Goal: Task Accomplishment & Management: Use online tool/utility

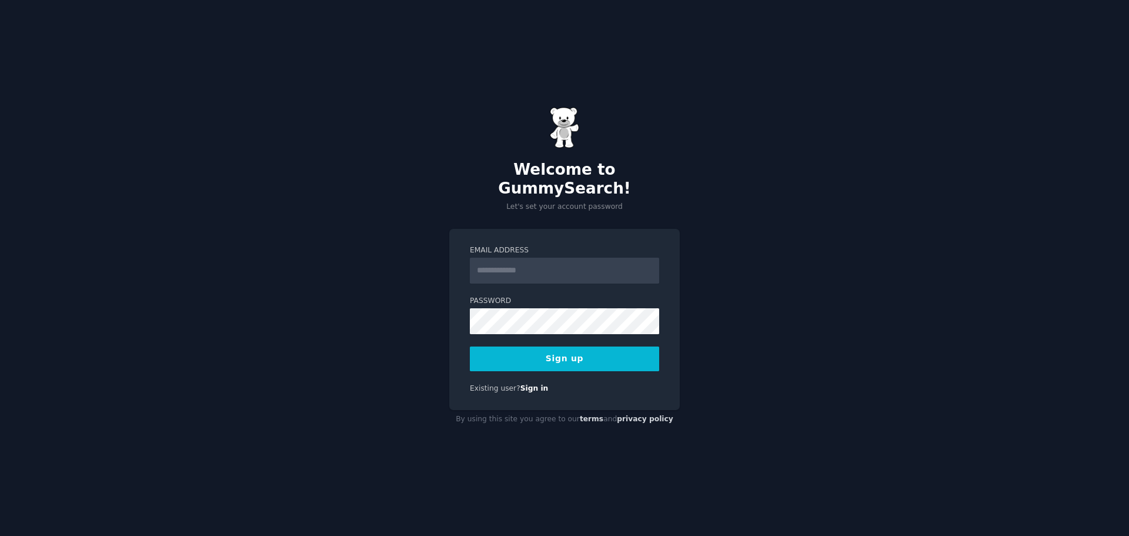
click at [555, 269] on input "Email Address" at bounding box center [564, 271] width 189 height 26
type input "**********"
click at [446, 304] on div "**********" at bounding box center [564, 268] width 1129 height 536
click at [535, 346] on button "Sign up" at bounding box center [564, 358] width 189 height 25
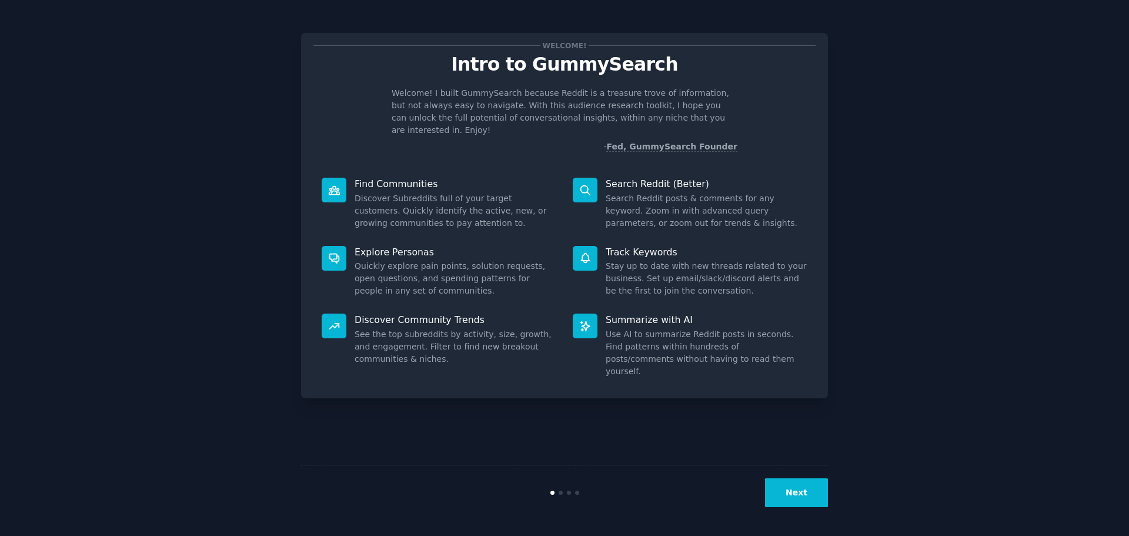
click at [596, 180] on div at bounding box center [585, 190] width 25 height 25
click at [783, 491] on button "Next" at bounding box center [796, 492] width 63 height 29
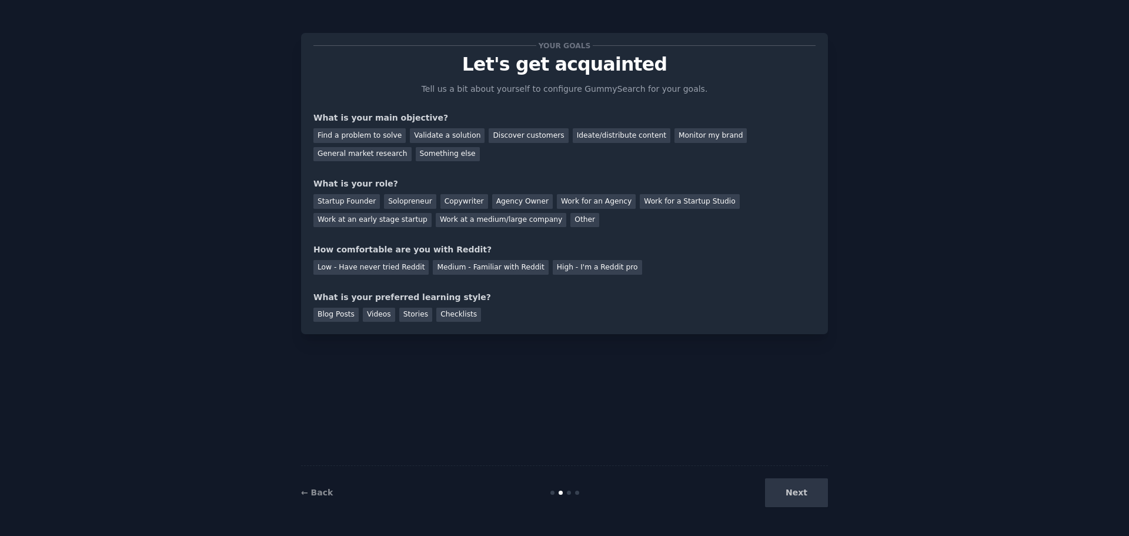
click at [784, 491] on div "Next" at bounding box center [740, 492] width 176 height 29
click at [807, 486] on div "Next" at bounding box center [740, 492] width 176 height 29
click at [797, 498] on div "Next" at bounding box center [740, 492] width 176 height 29
click at [797, 494] on div "Next" at bounding box center [740, 492] width 176 height 29
click at [419, 202] on div "Solopreneur" at bounding box center [410, 201] width 52 height 15
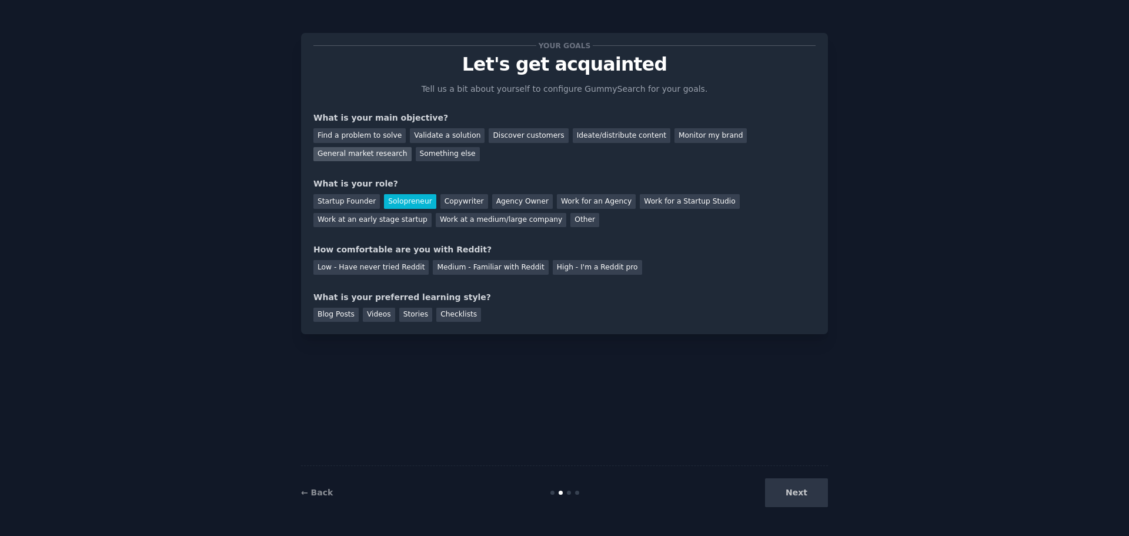
click at [412, 147] on div "General market research" at bounding box center [363, 154] width 98 height 15
click at [800, 498] on div "Next" at bounding box center [740, 492] width 176 height 29
click at [483, 268] on div "Medium - Familiar with Reddit" at bounding box center [490, 267] width 115 height 15
click at [379, 316] on div "Videos" at bounding box center [379, 315] width 32 height 15
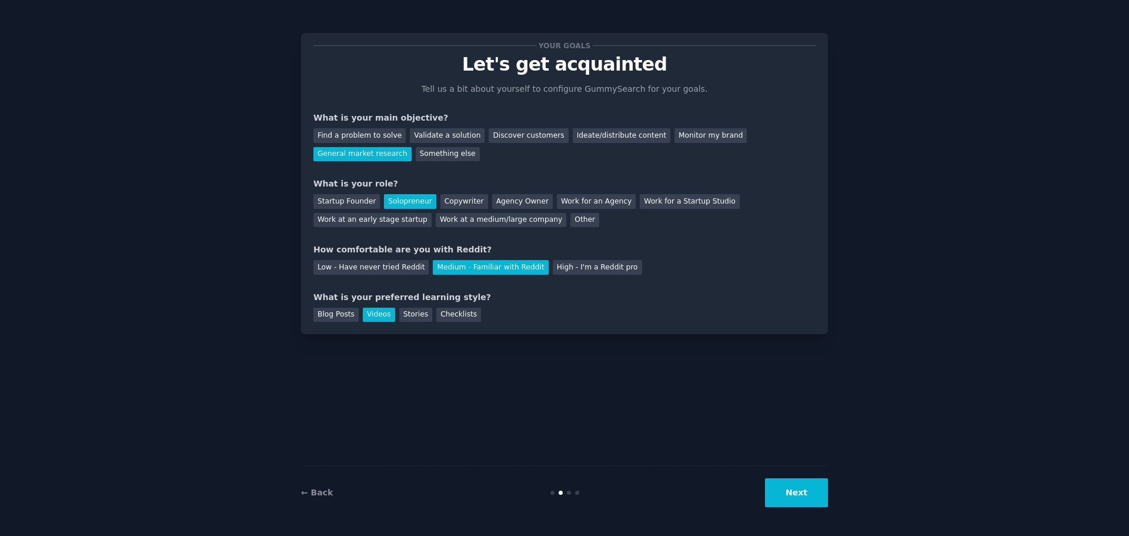
click at [811, 489] on button "Next" at bounding box center [796, 492] width 63 height 29
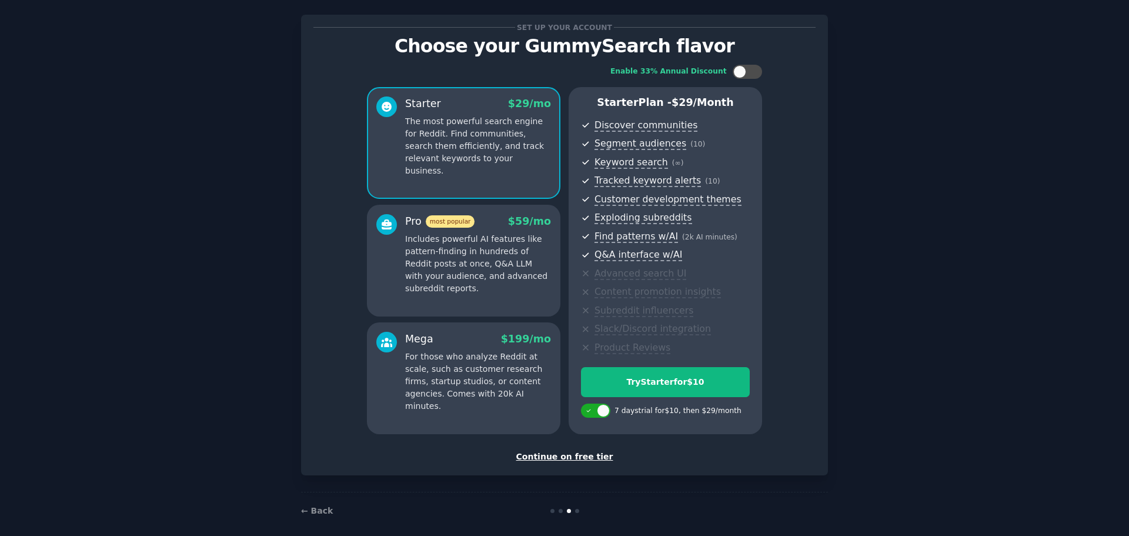
scroll to position [28, 0]
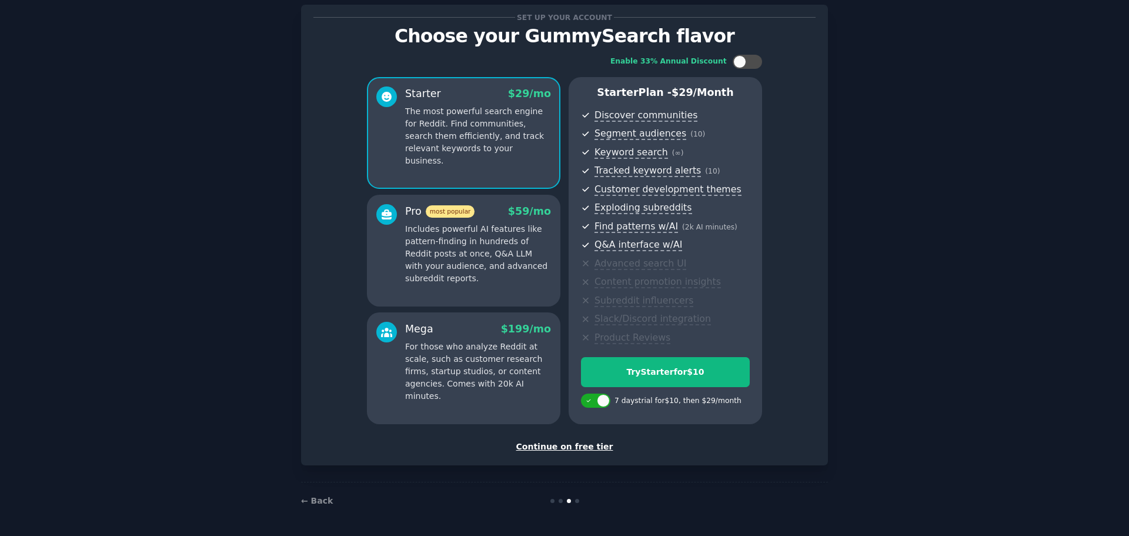
click at [552, 446] on div "Continue on free tier" at bounding box center [565, 447] width 502 height 12
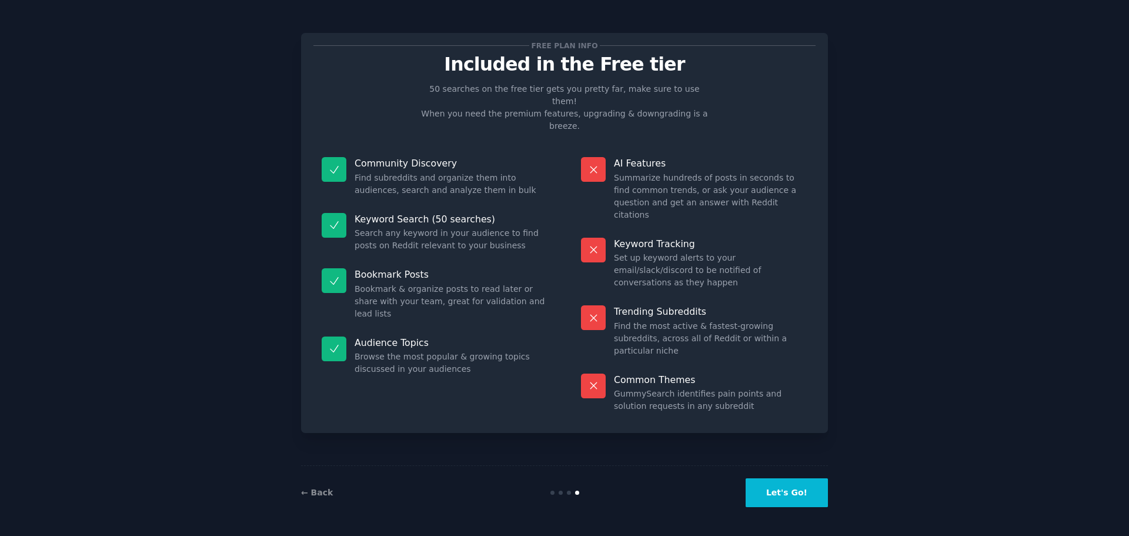
click at [770, 488] on button "Let's Go!" at bounding box center [787, 492] width 82 height 29
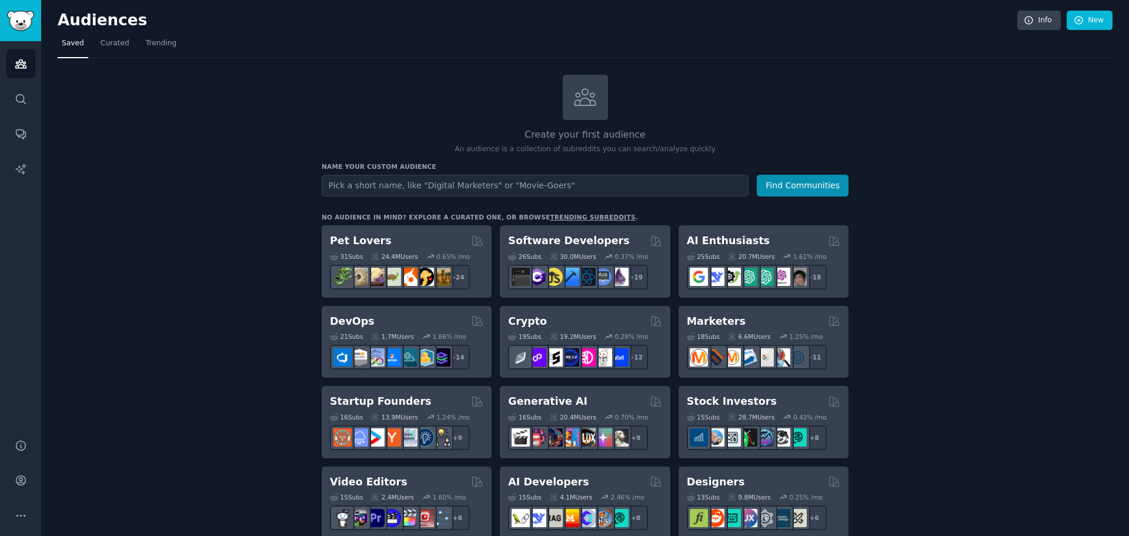
click at [373, 192] on input "text" at bounding box center [535, 186] width 427 height 22
paste input "[URL][DOMAIN_NAME]"
click at [788, 185] on button "Find Communities" at bounding box center [803, 186] width 92 height 22
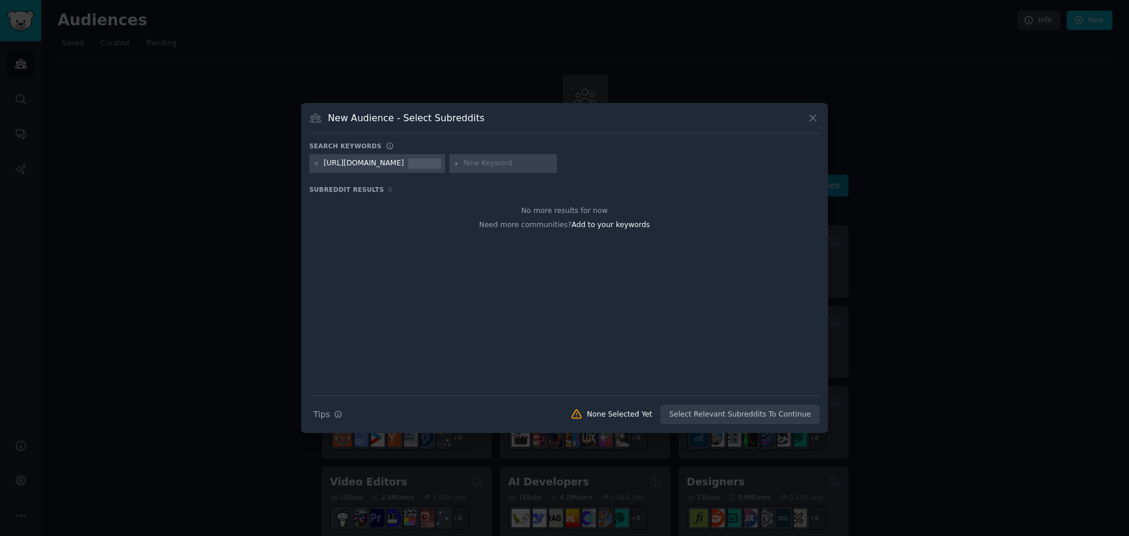
click at [404, 168] on div "[URL][DOMAIN_NAME]" at bounding box center [364, 163] width 80 height 11
click at [318, 162] on icon at bounding box center [316, 163] width 3 height 3
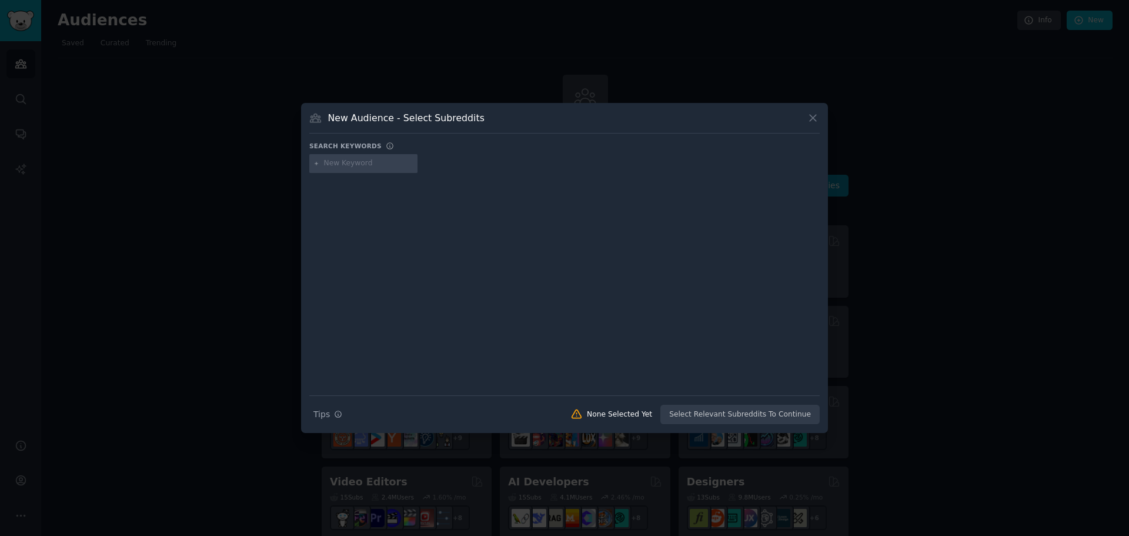
click at [370, 164] on input "text" at bounding box center [368, 163] width 89 height 11
click at [811, 122] on icon at bounding box center [813, 118] width 12 height 12
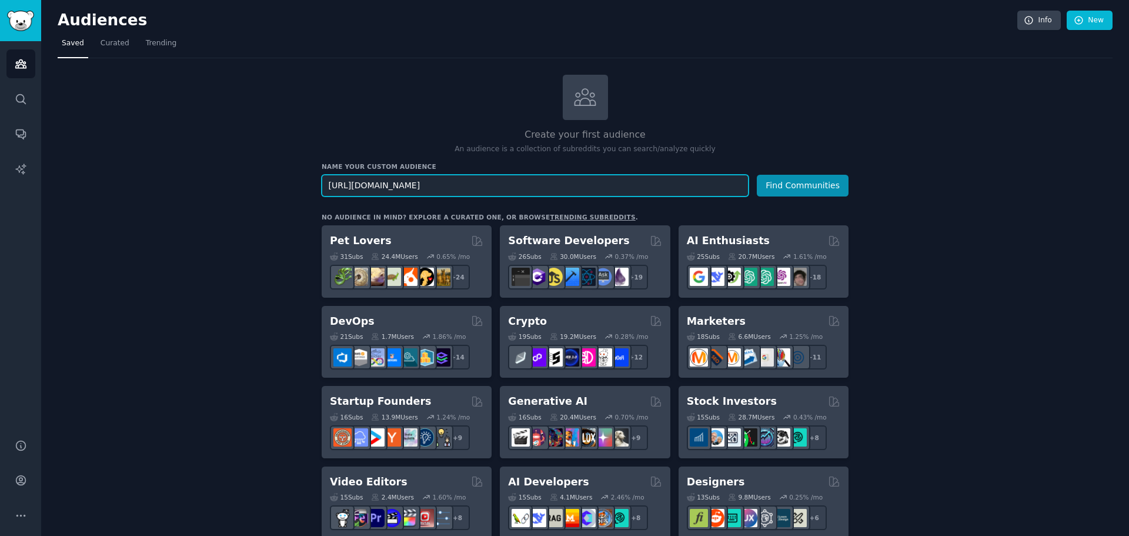
drag, startPoint x: 417, startPoint y: 186, endPoint x: 324, endPoint y: 186, distance: 92.9
click at [324, 186] on input "[URL][DOMAIN_NAME]" at bounding box center [535, 186] width 427 height 22
click at [757, 175] on button "Find Communities" at bounding box center [803, 186] width 92 height 22
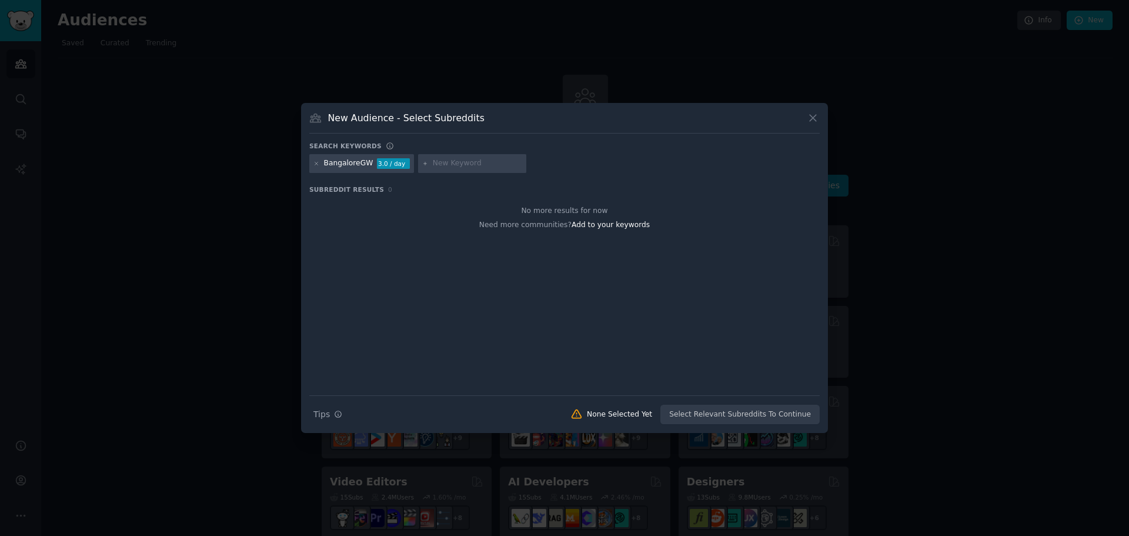
click at [814, 115] on icon at bounding box center [813, 118] width 12 height 12
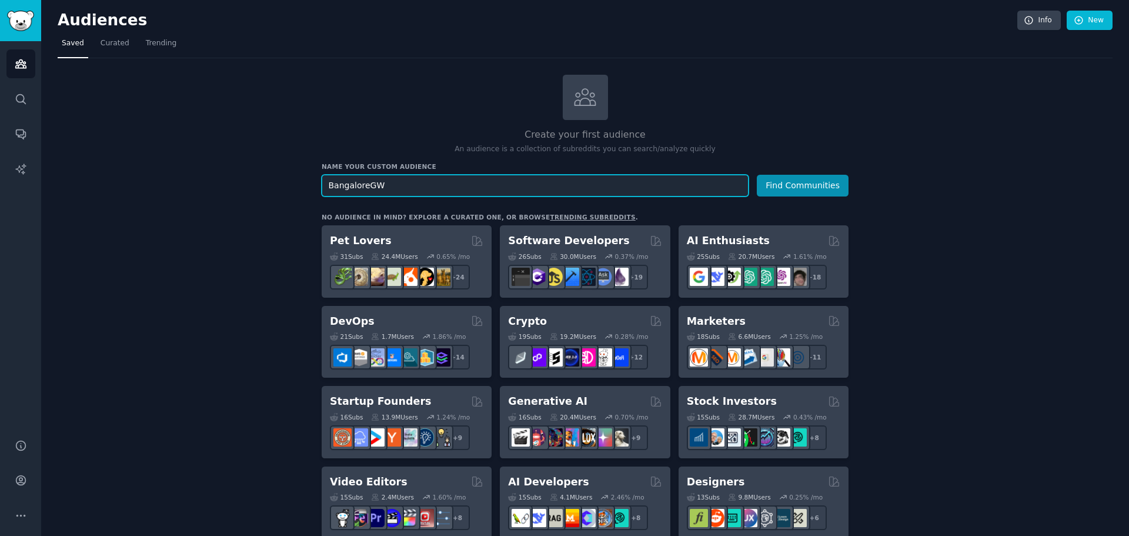
drag, startPoint x: 404, startPoint y: 181, endPoint x: 335, endPoint y: 182, distance: 68.8
click at [335, 182] on input "BangaloreGW" at bounding box center [535, 186] width 427 height 22
click at [434, 178] on input "BangaloreGW" at bounding box center [535, 186] width 427 height 22
type input "Bangaloresluts"
click at [757, 175] on button "Find Communities" at bounding box center [803, 186] width 92 height 22
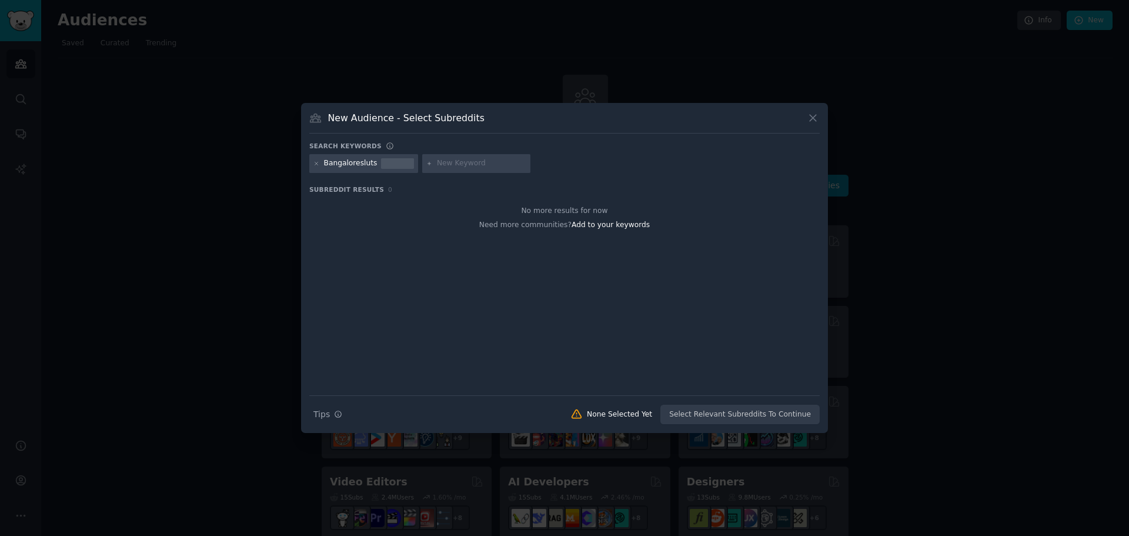
click at [808, 118] on icon at bounding box center [813, 118] width 12 height 12
